Goal: Communication & Community: Answer question/provide support

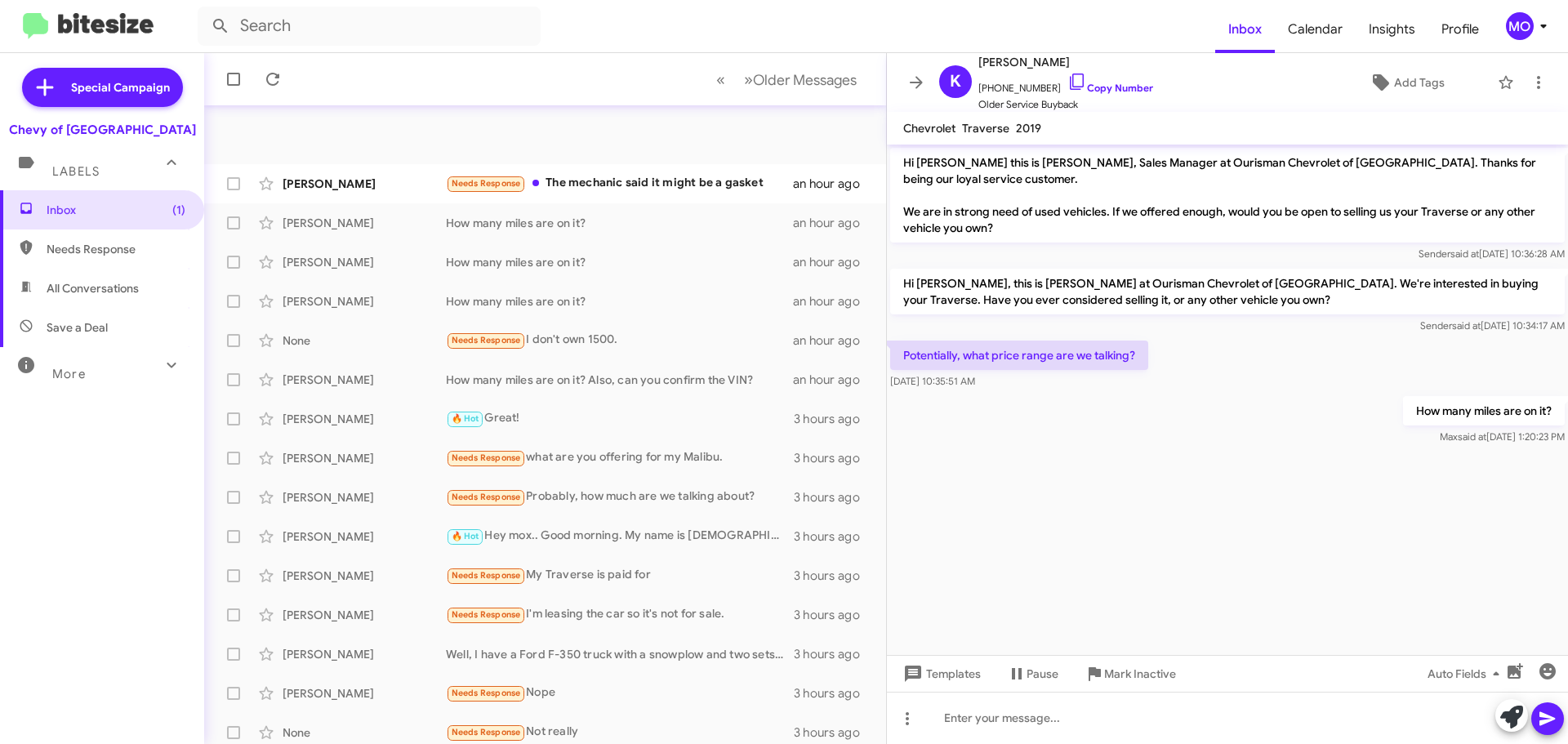
scroll to position [204, 0]
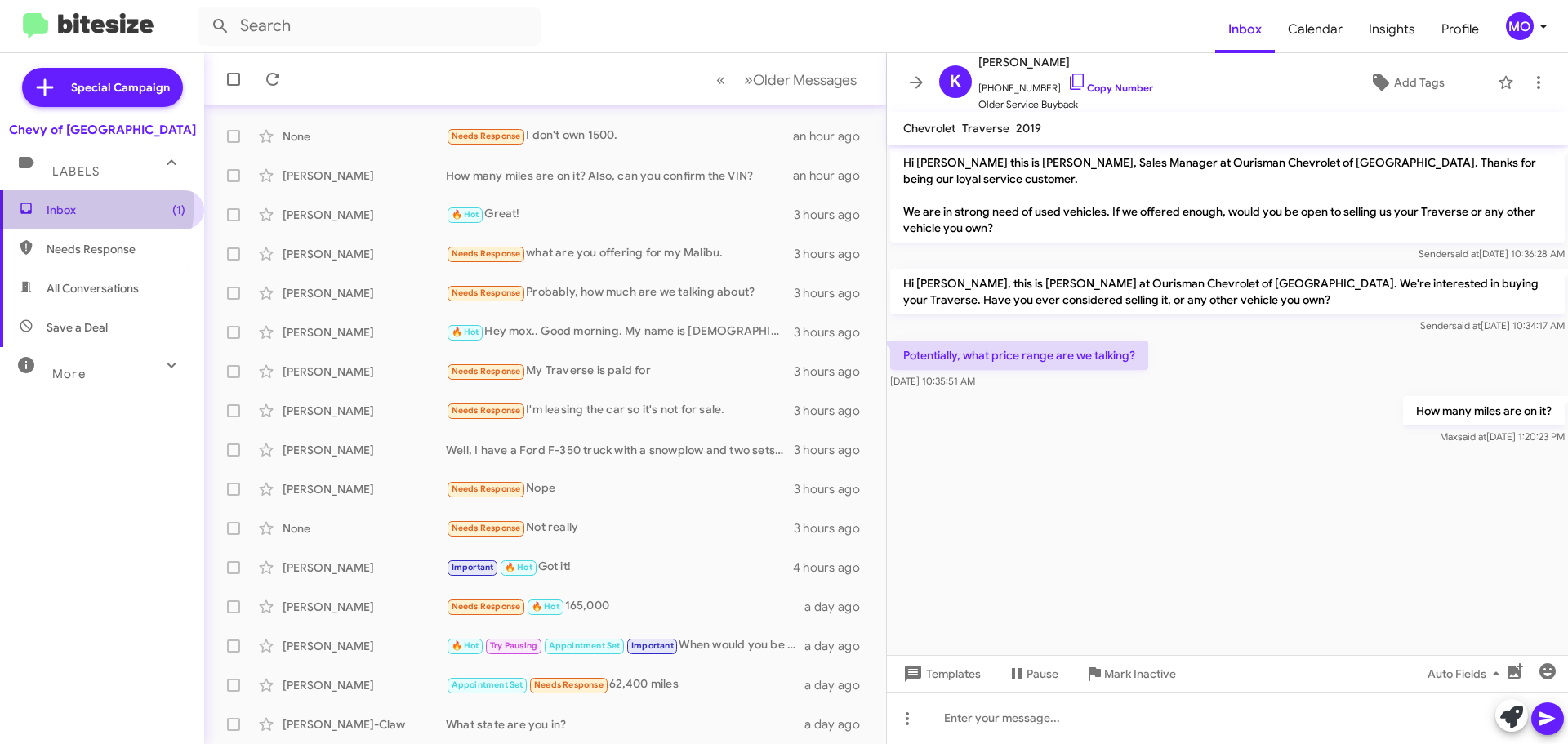
click at [60, 204] on span "Inbox (1)" at bounding box center [117, 210] width 139 height 17
click at [61, 204] on span "Inbox (1)" at bounding box center [117, 210] width 139 height 17
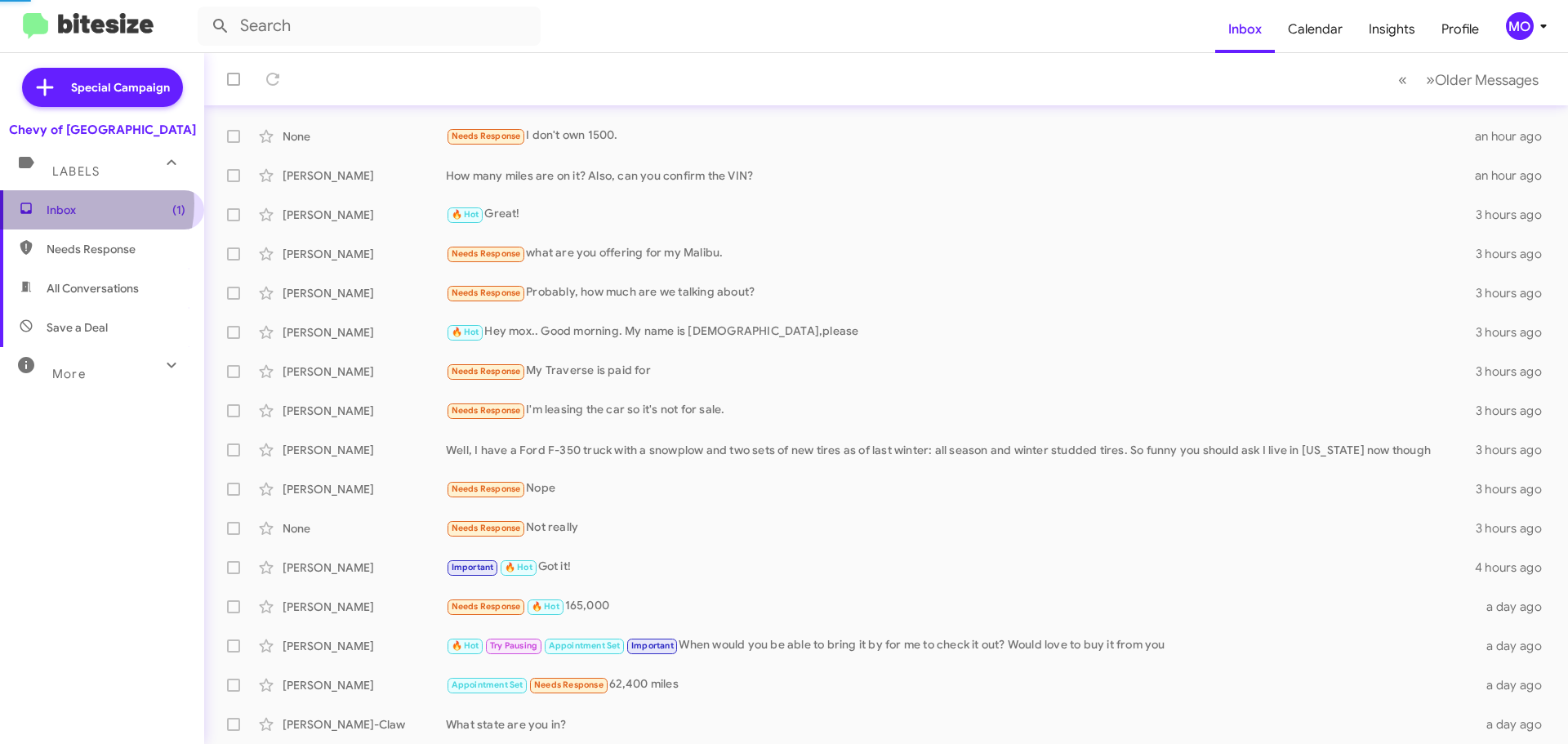
drag, startPoint x: 61, startPoint y: 204, endPoint x: 78, endPoint y: 200, distance: 17.5
click at [62, 204] on span "Inbox (1)" at bounding box center [117, 210] width 139 height 17
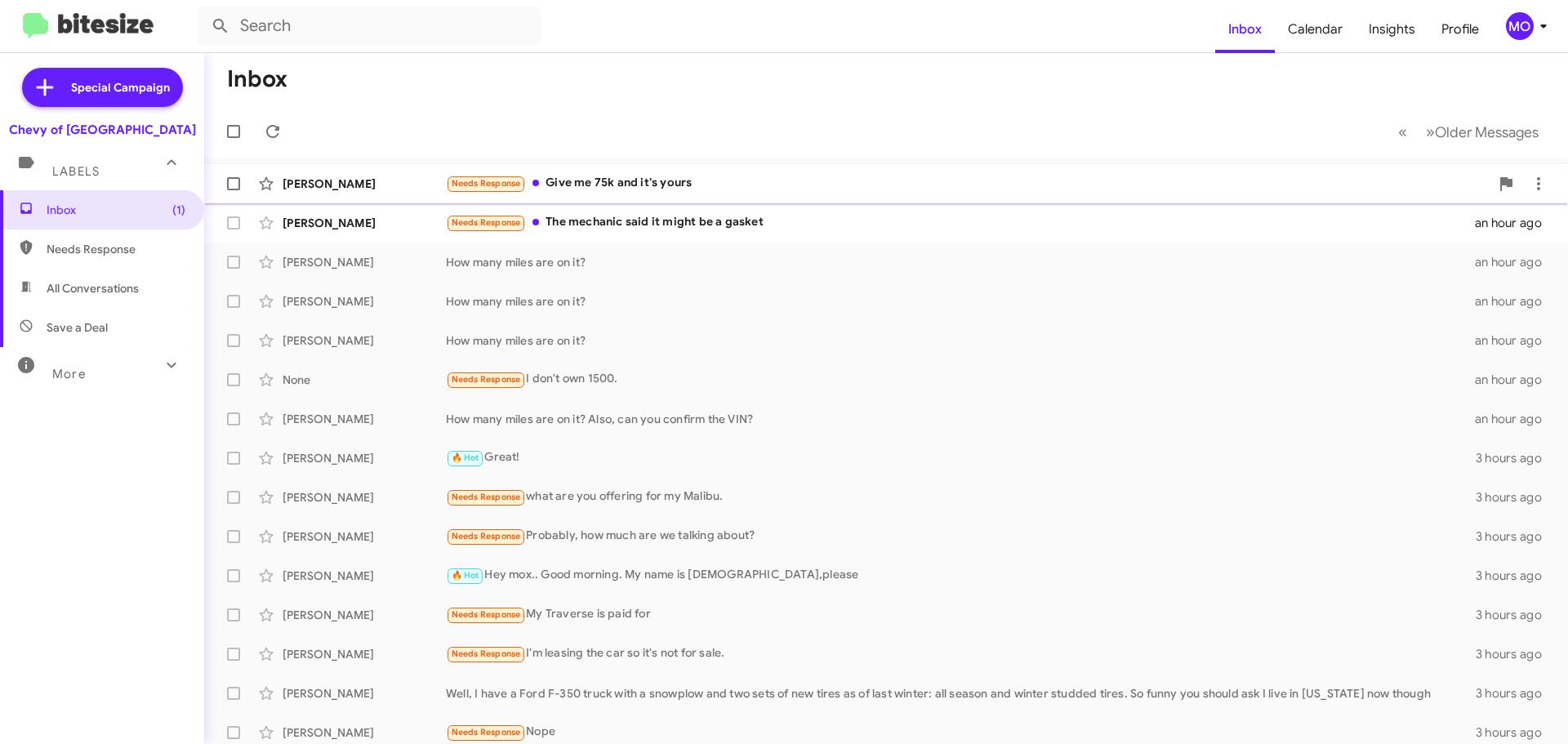
click at [696, 189] on div "Needs Response Give me 75k and it's yours" at bounding box center [967, 183] width 1044 height 19
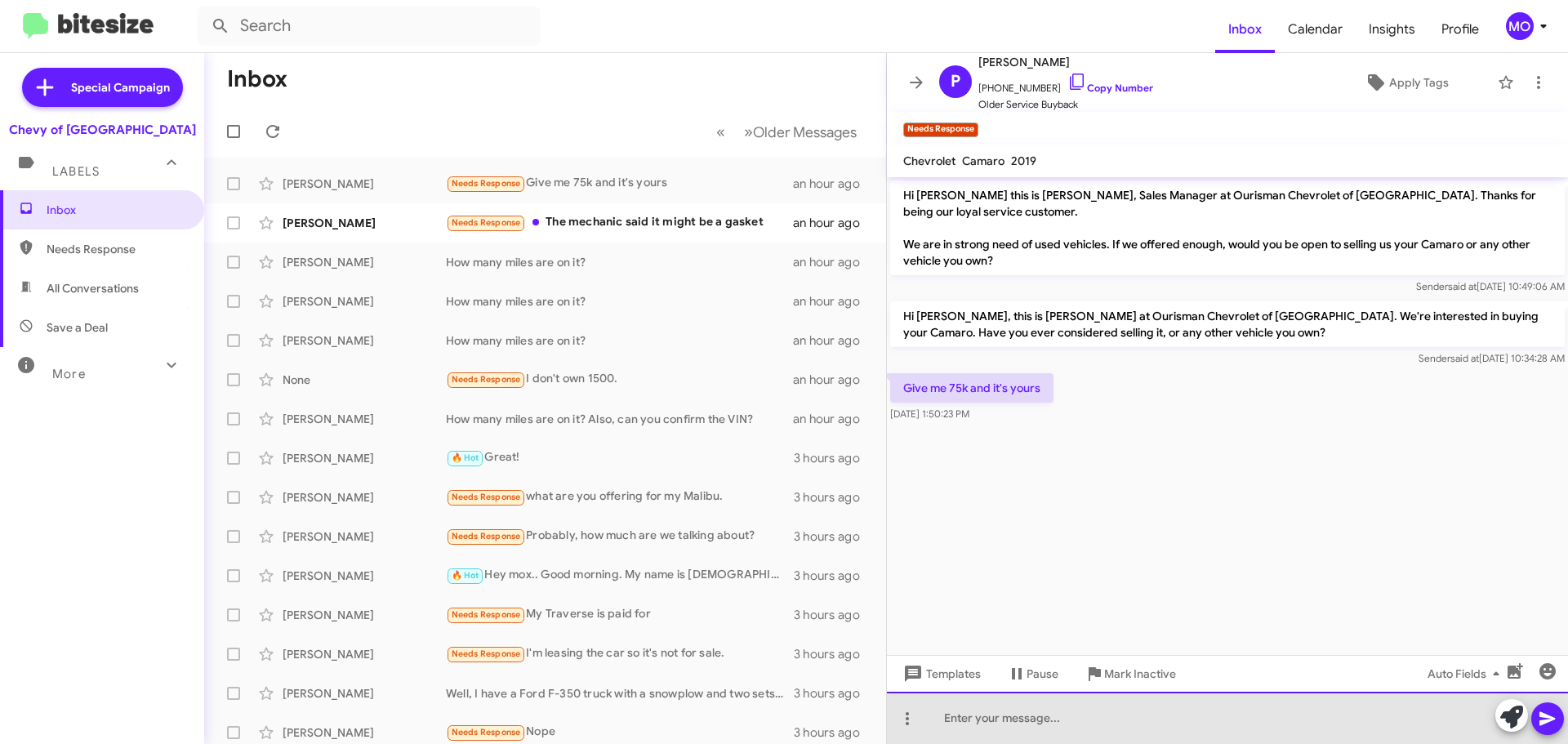
click at [1053, 735] on div at bounding box center [1227, 718] width 681 height 52
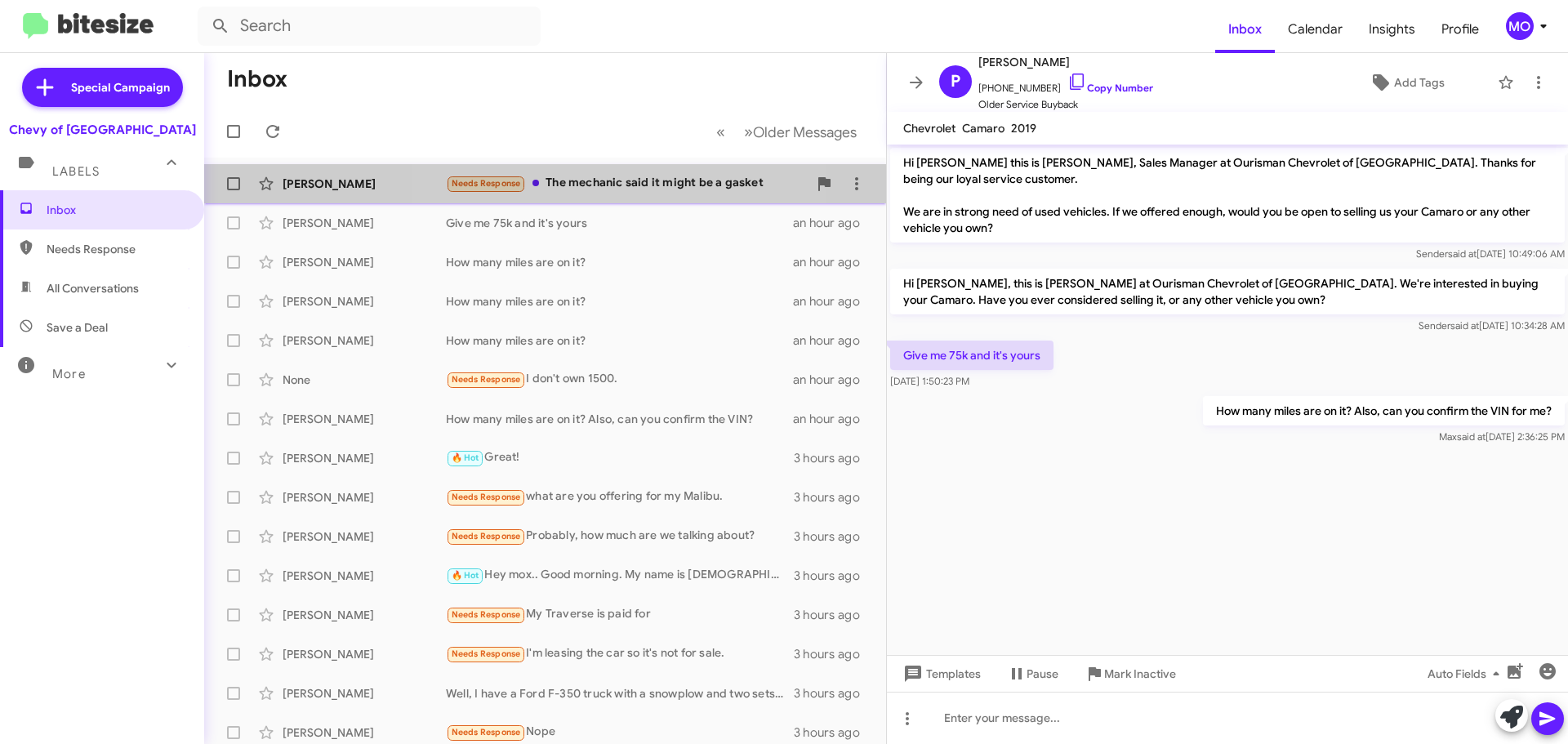
click at [619, 180] on div "Needs Response The mechanic said it might be a gasket" at bounding box center [626, 183] width 362 height 19
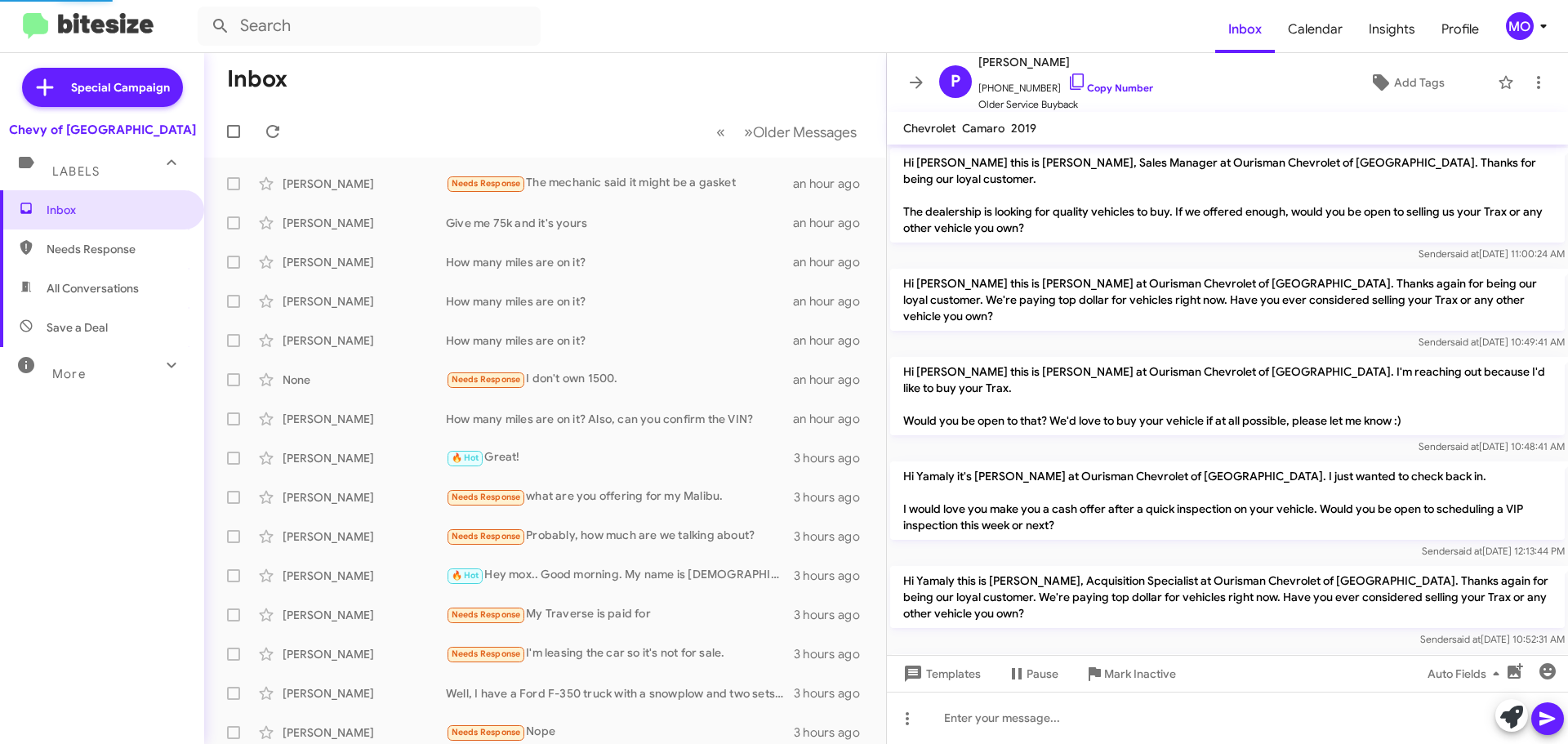
scroll to position [483, 0]
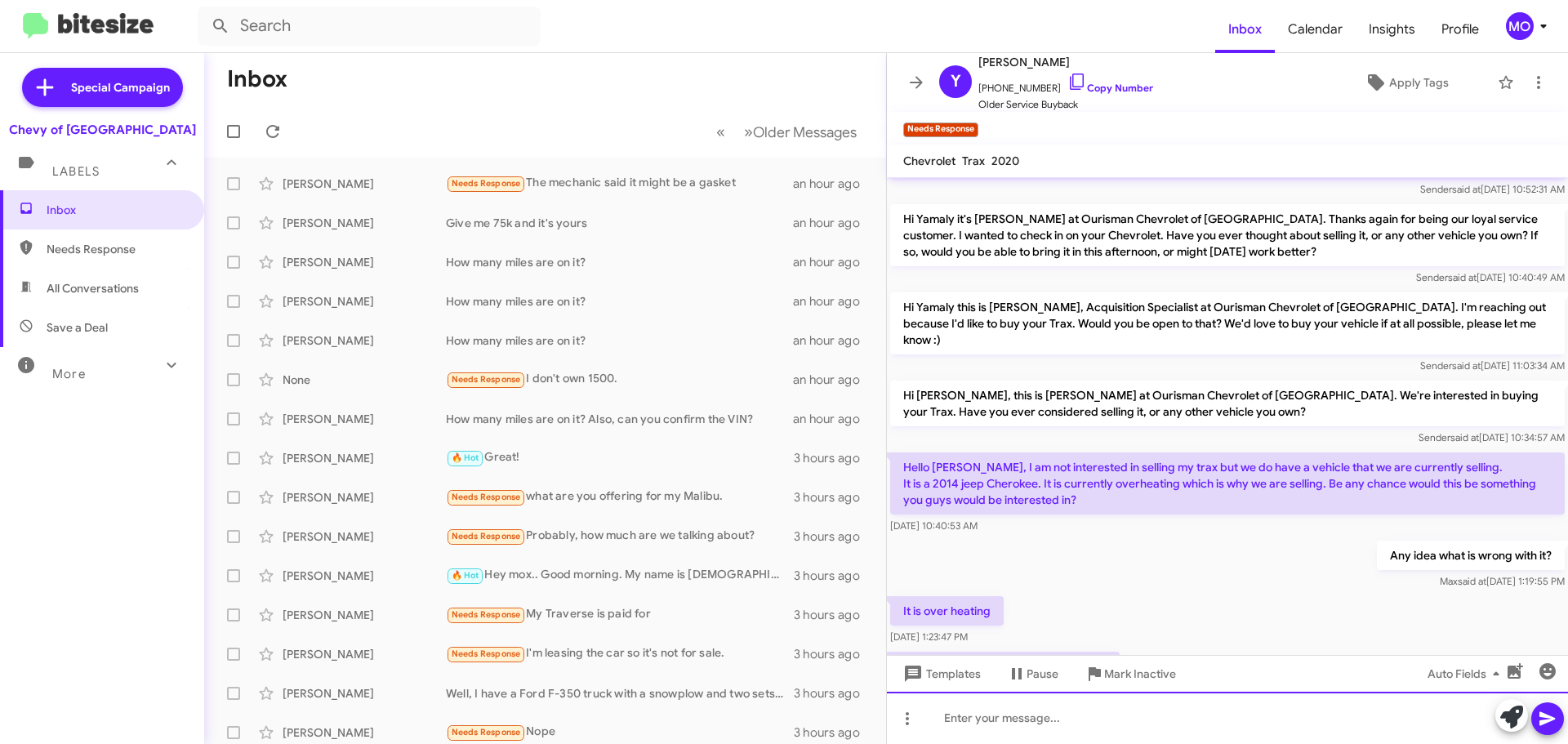
click at [1052, 720] on div at bounding box center [1227, 718] width 681 height 52
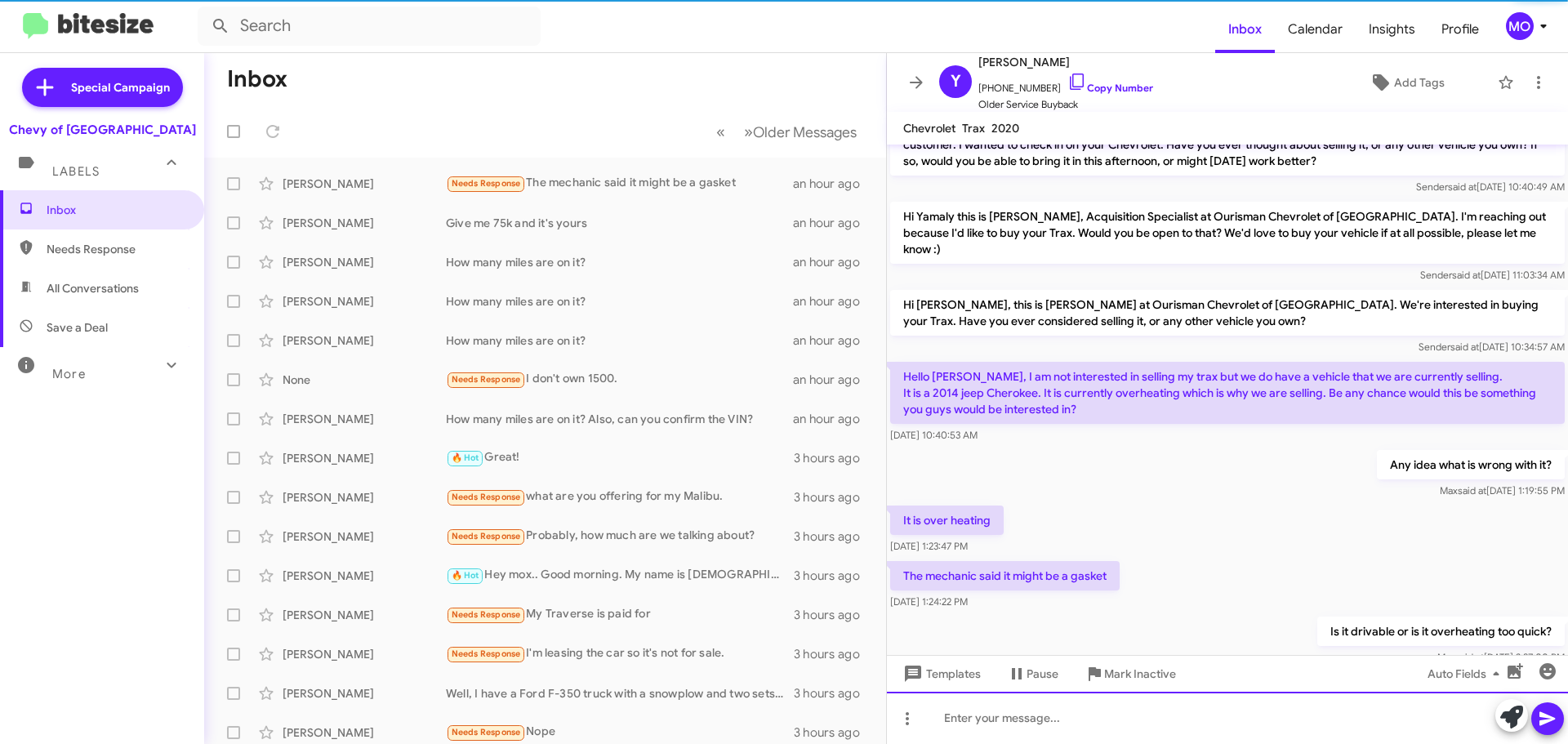
scroll to position [542, 0]
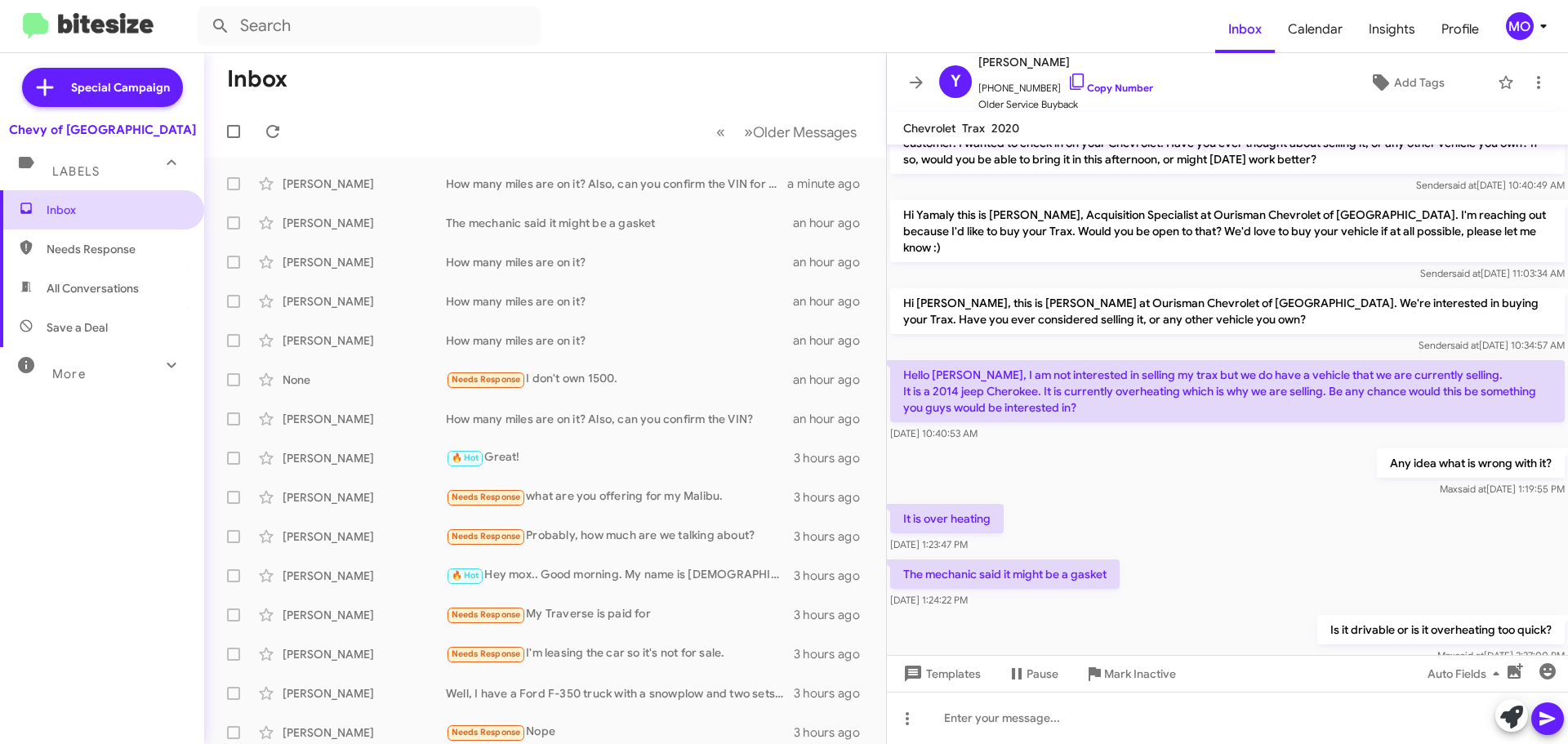
click at [108, 209] on span "Inbox" at bounding box center [117, 210] width 139 height 17
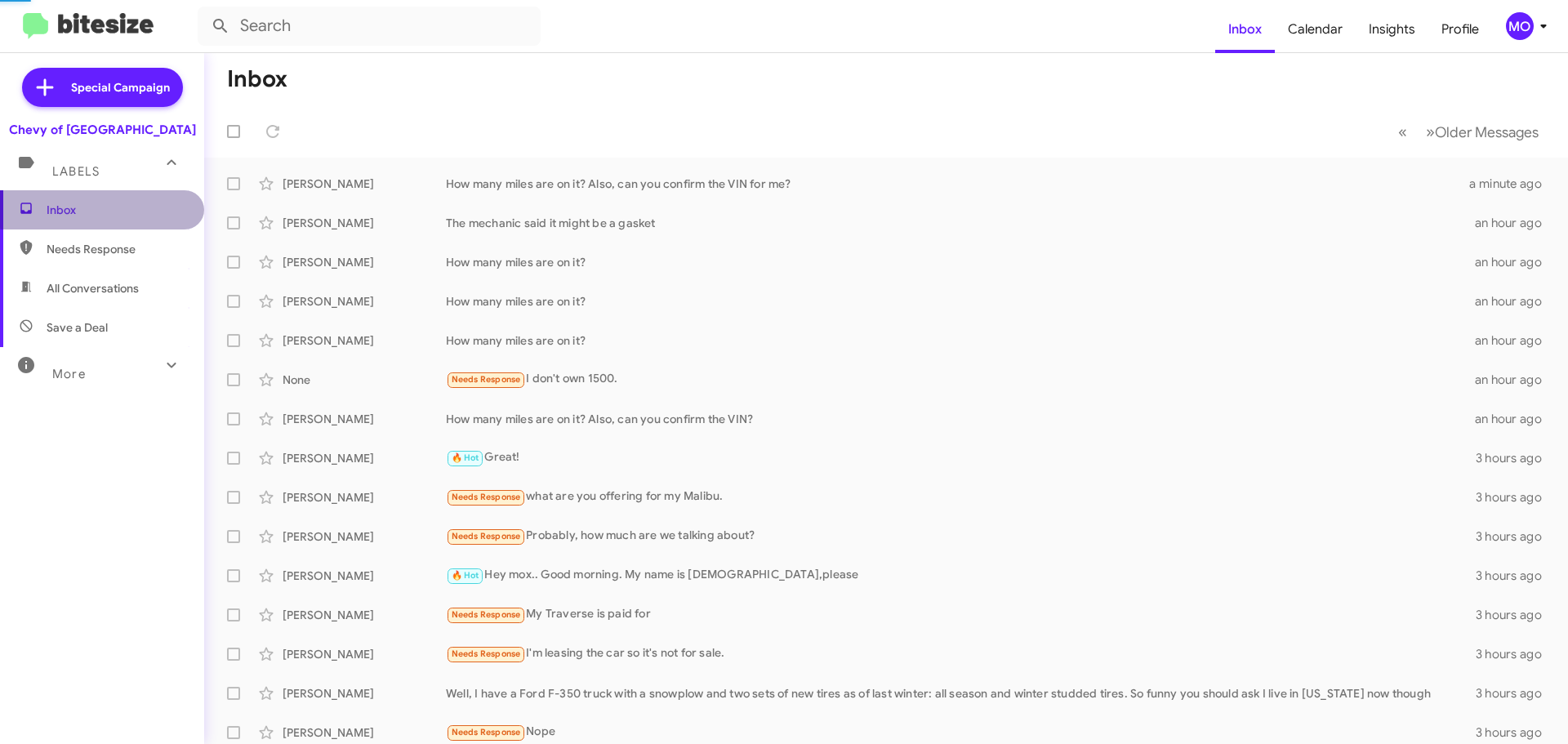
click at [107, 209] on span "Inbox" at bounding box center [117, 210] width 139 height 17
click at [119, 204] on span "Inbox" at bounding box center [117, 210] width 139 height 17
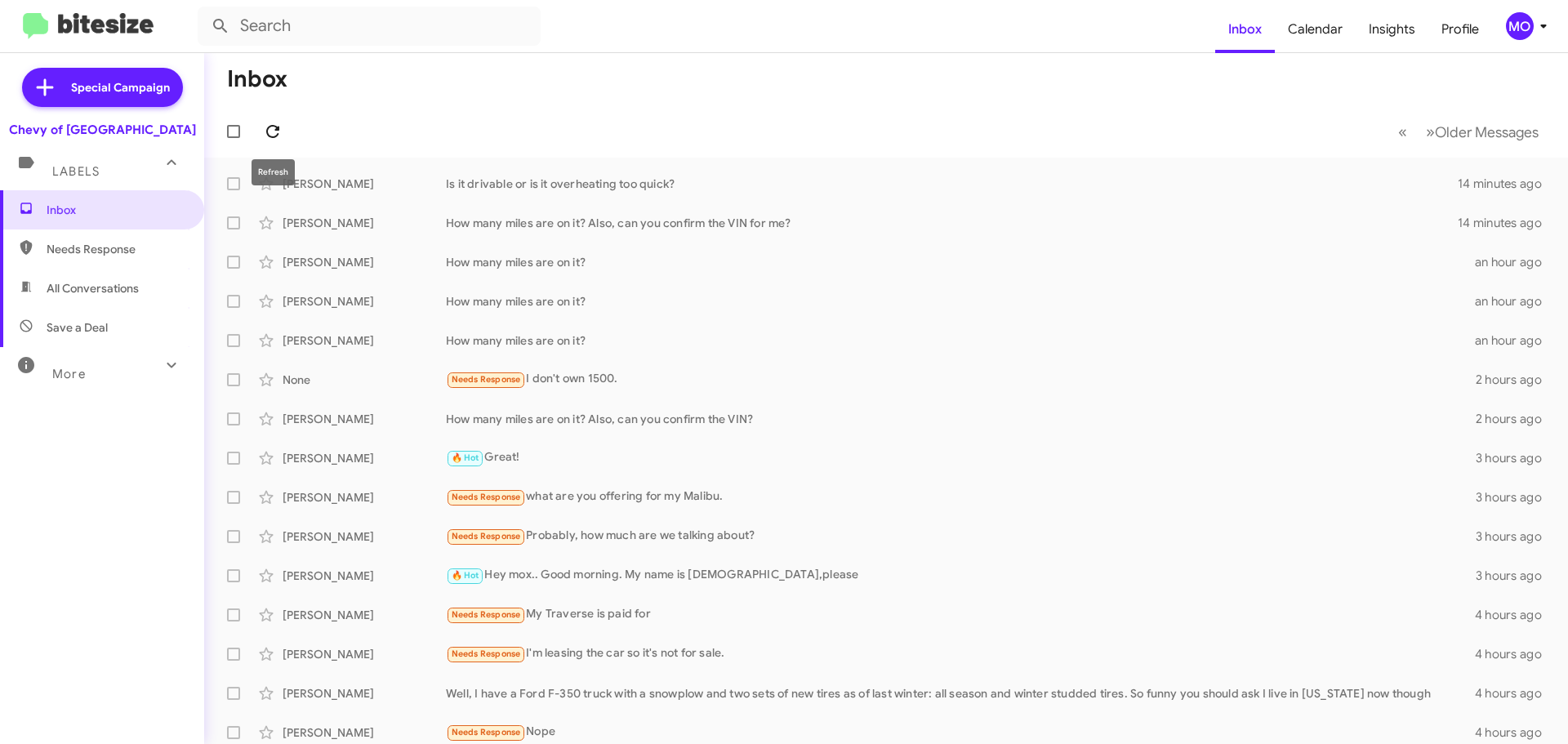
click at [288, 128] on span at bounding box center [272, 131] width 32 height 20
